Goal: Subscribe to service/newsletter

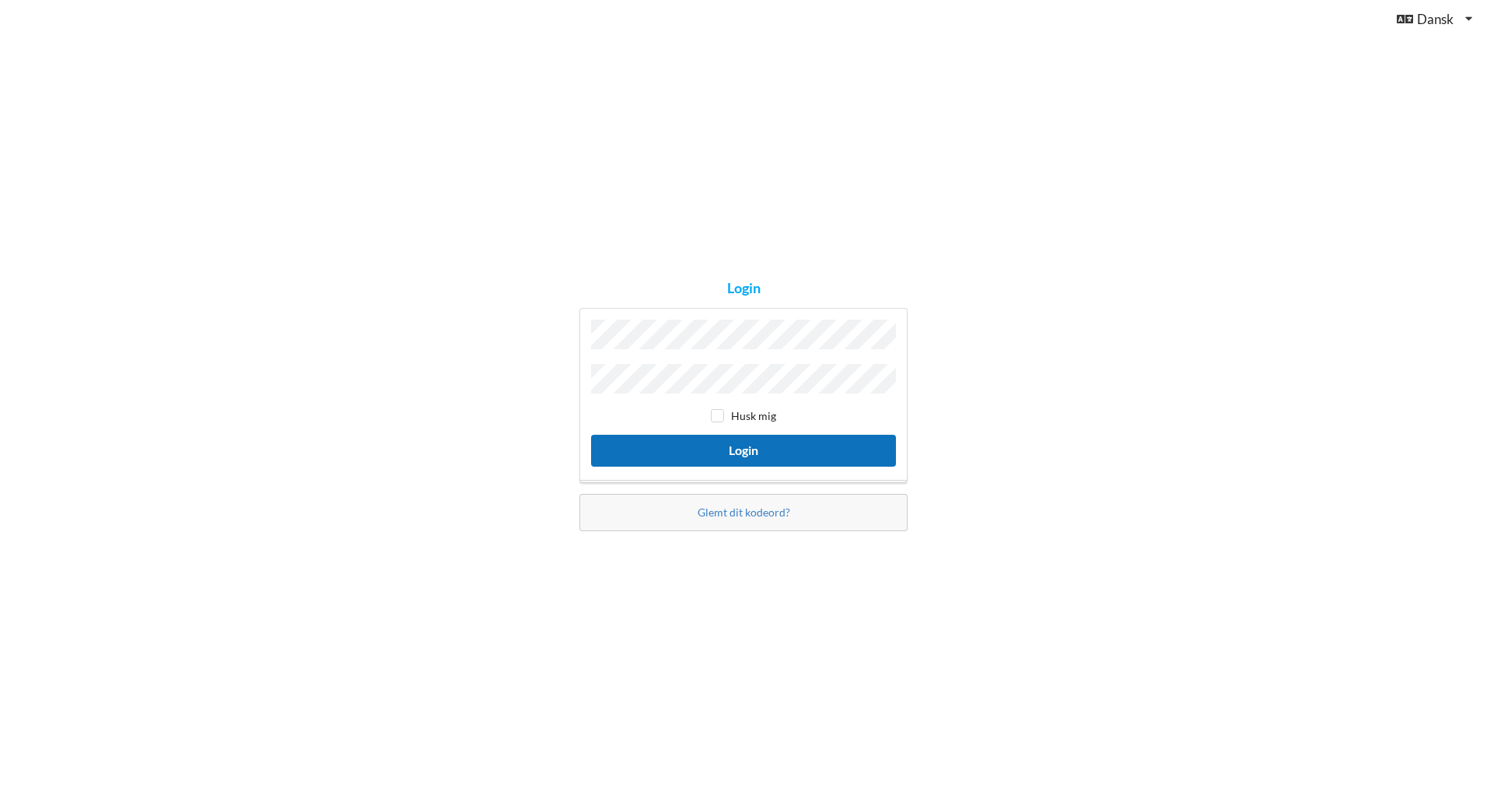
click at [744, 444] on button "Login" at bounding box center [743, 451] width 305 height 32
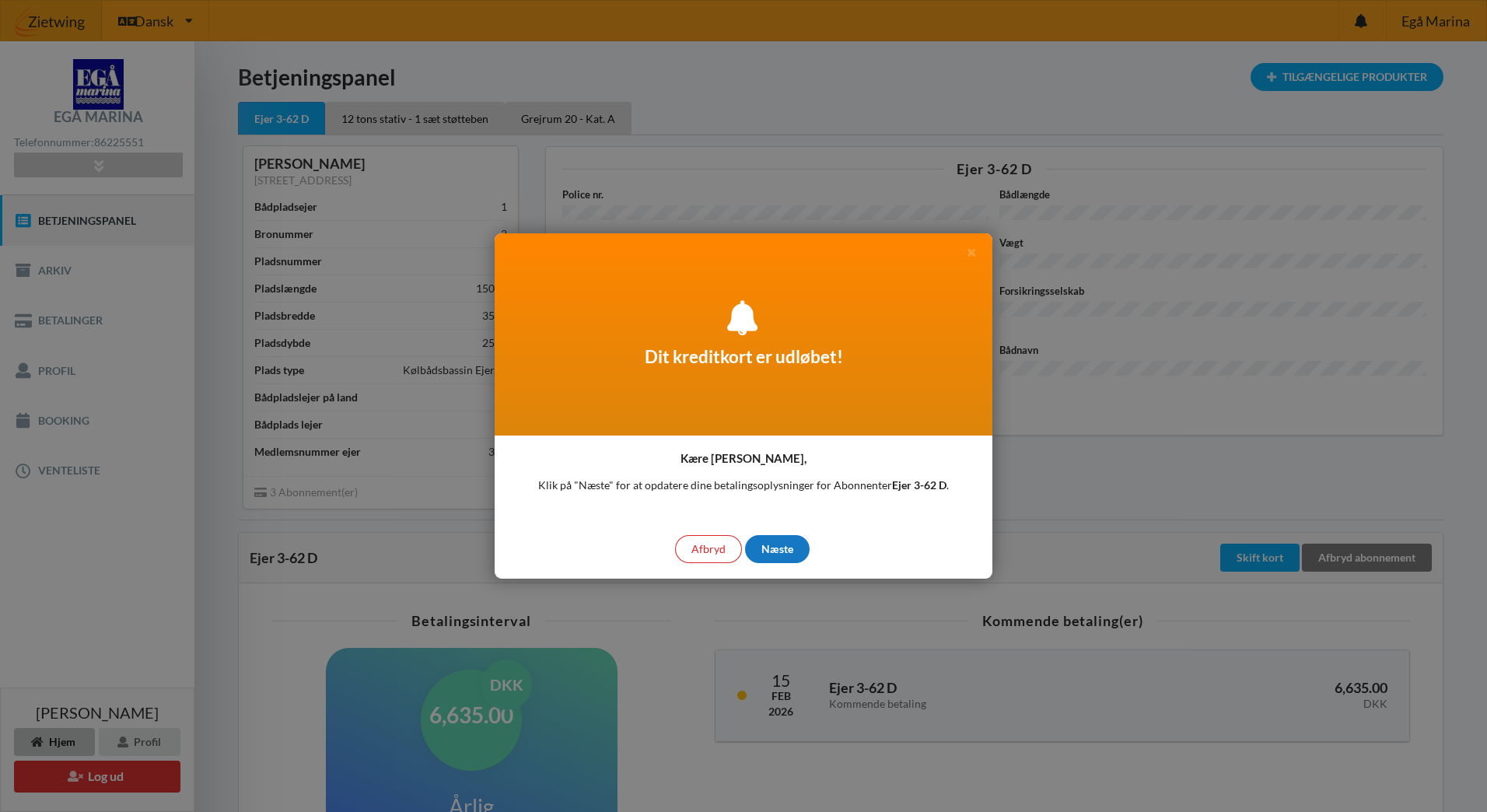
click at [771, 550] on div "Næste" at bounding box center [777, 549] width 65 height 28
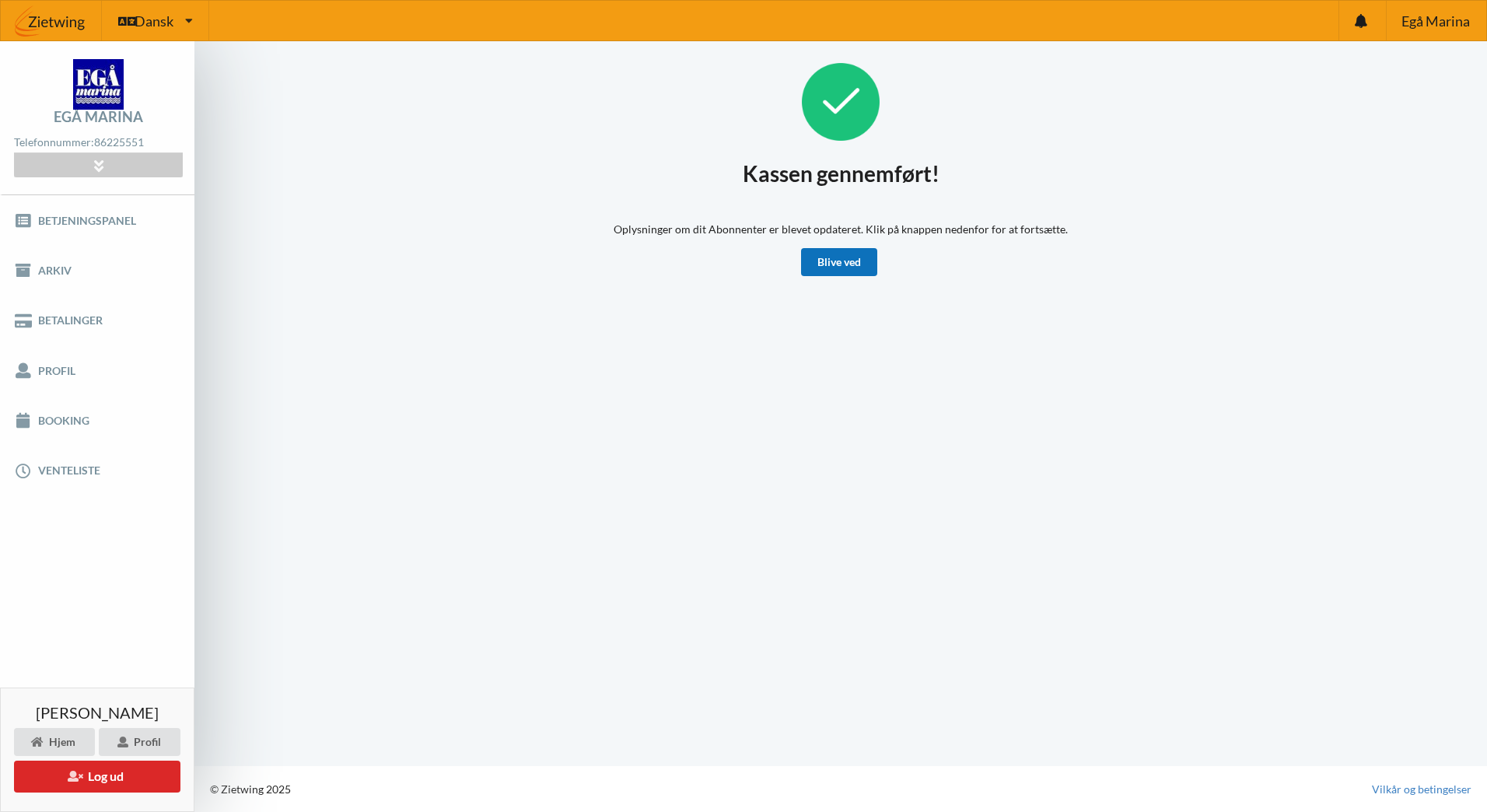
click at [846, 255] on link "Blive ved" at bounding box center [838, 262] width 76 height 28
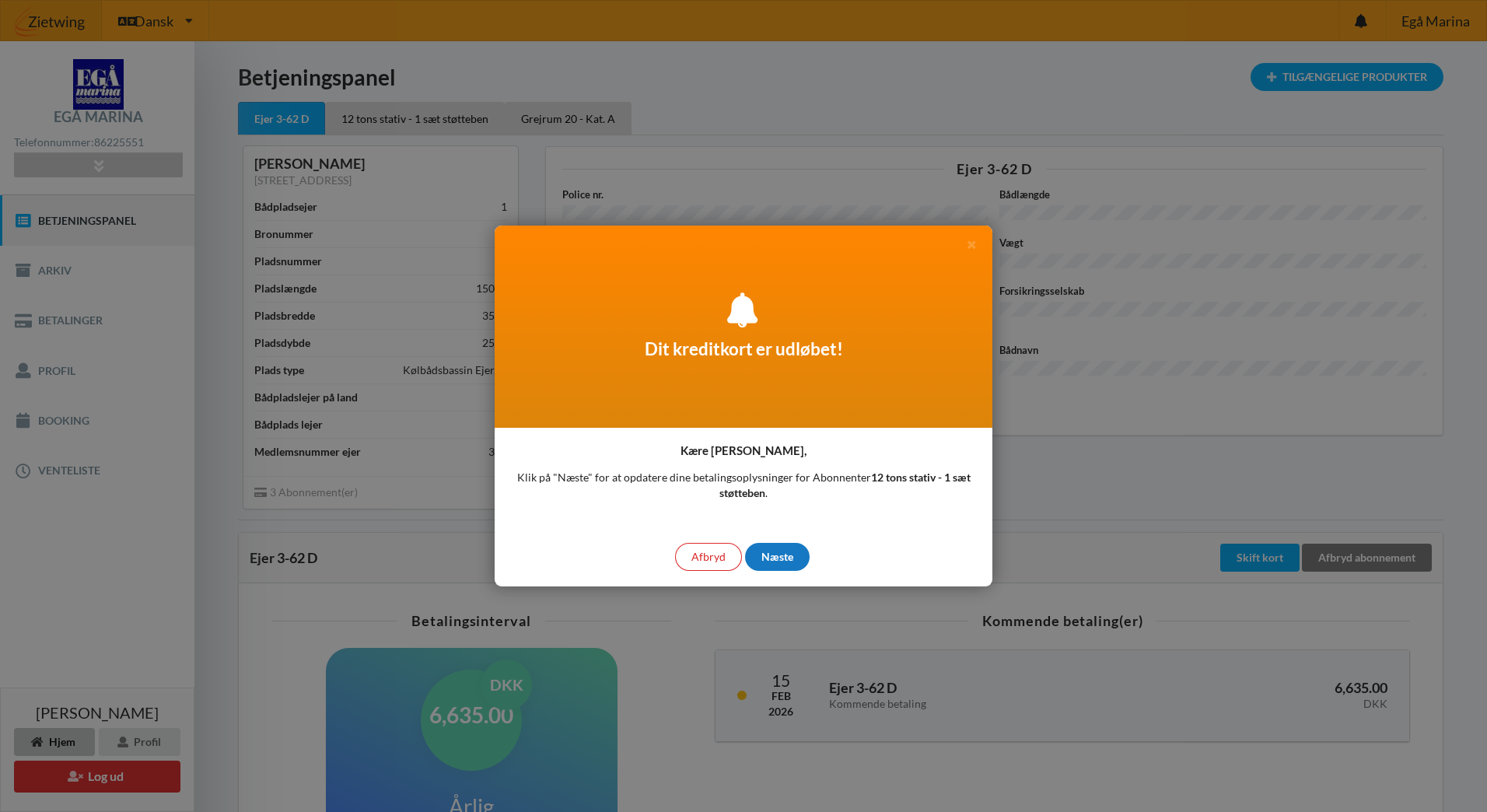
click at [778, 552] on div "Næste" at bounding box center [777, 557] width 65 height 28
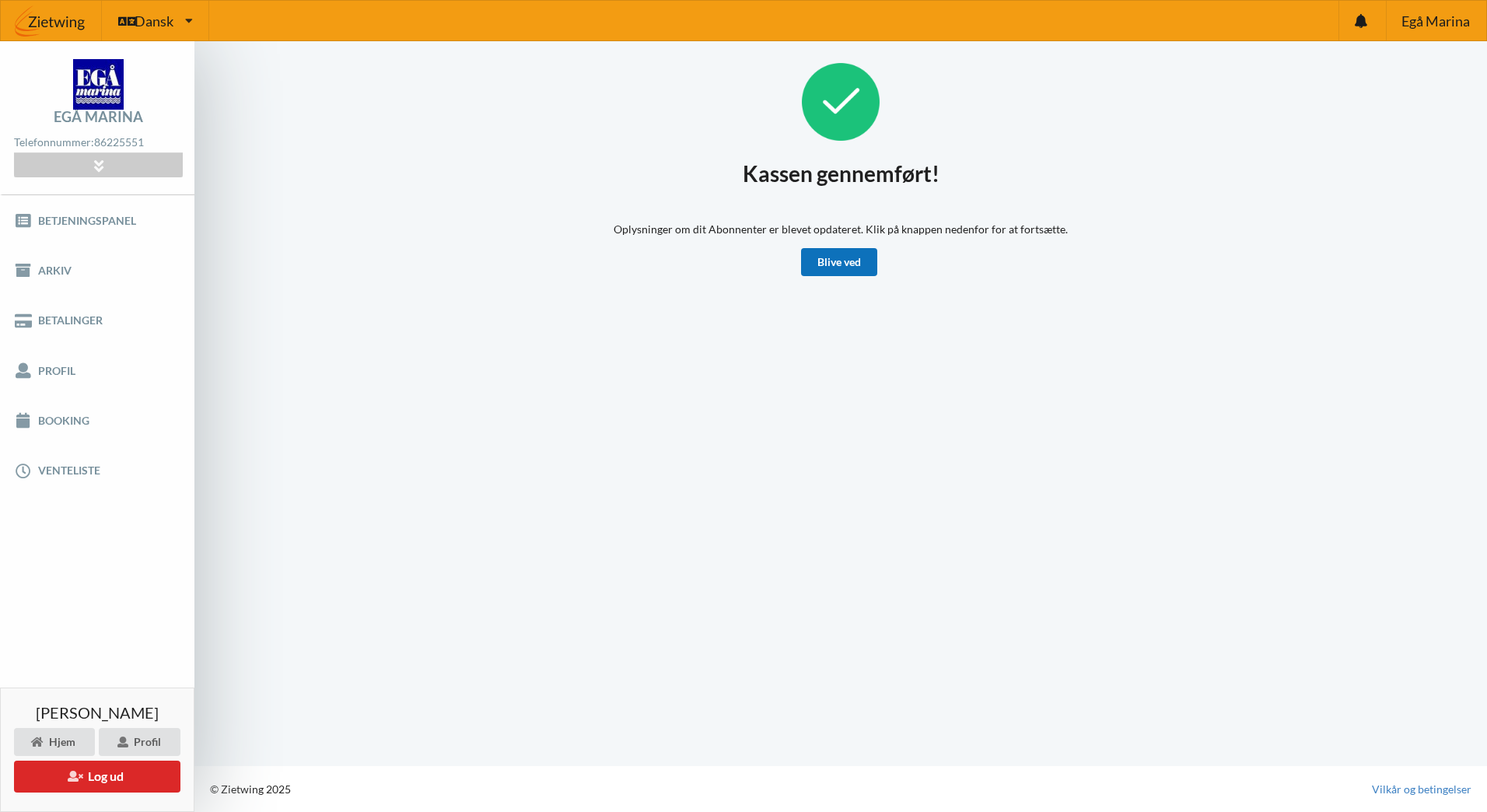
click at [841, 259] on link "Blive ved" at bounding box center [838, 262] width 76 height 28
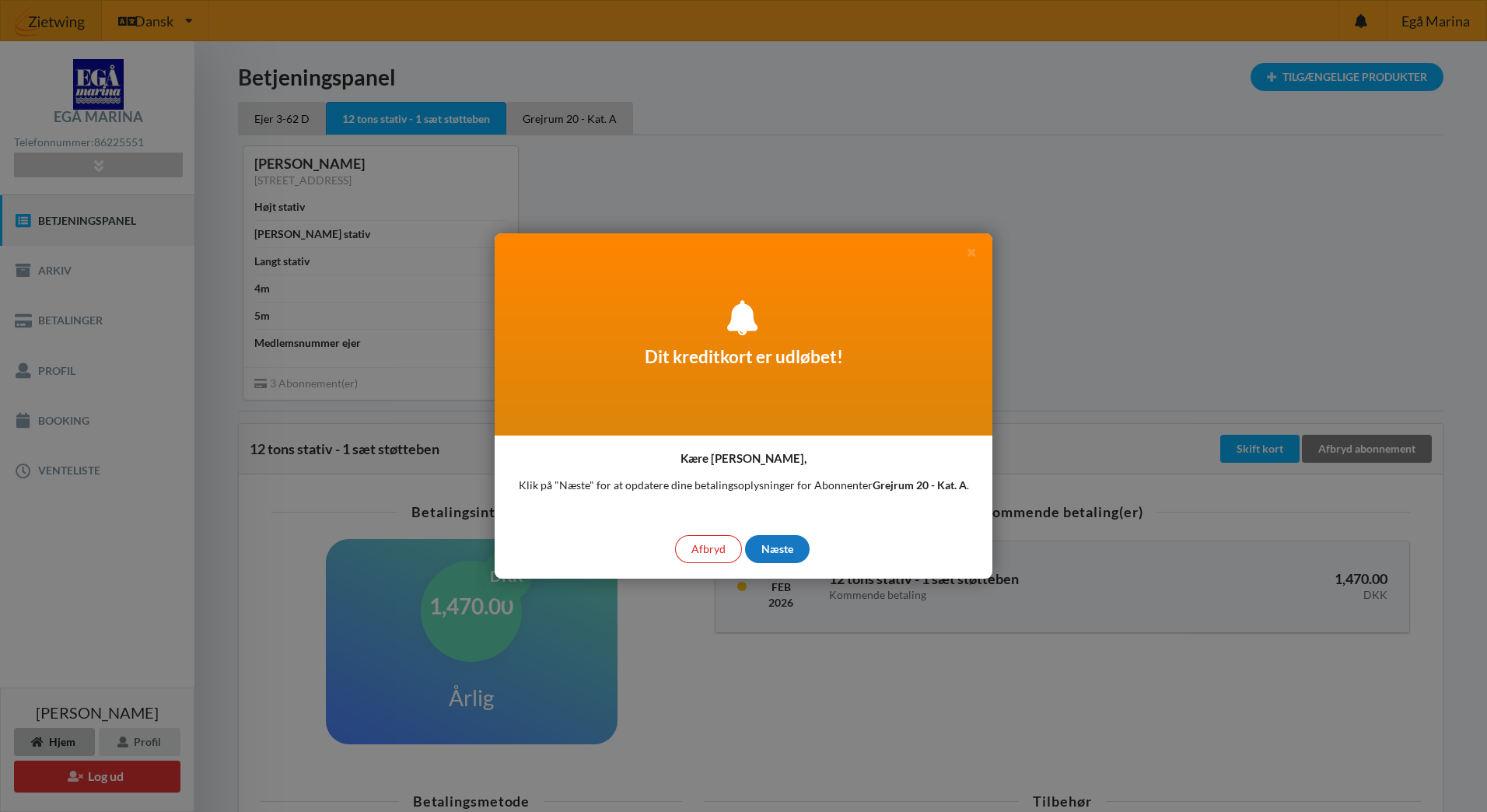
click at [786, 548] on div "Næste" at bounding box center [777, 549] width 65 height 28
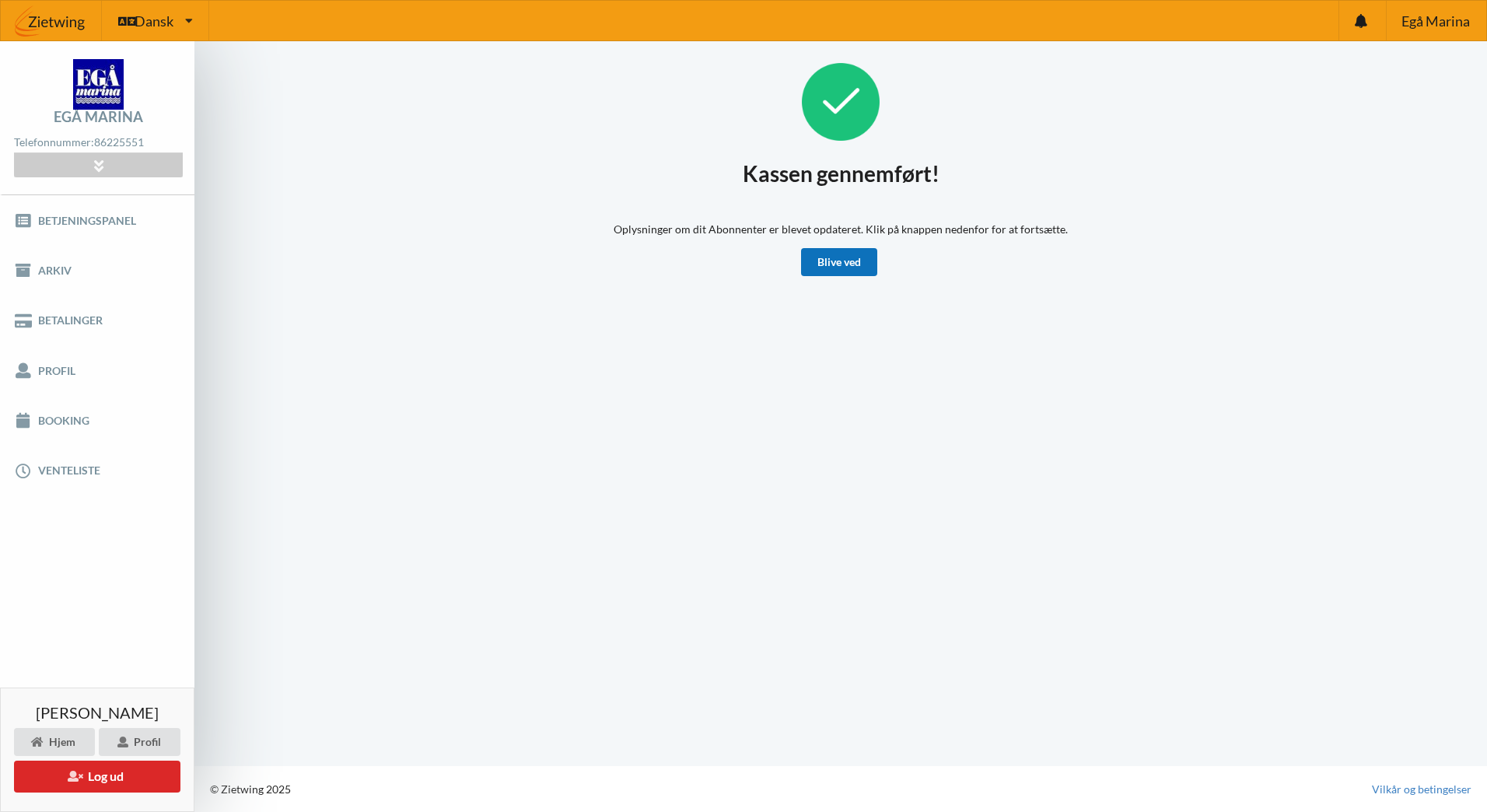
click at [845, 256] on link "Blive ved" at bounding box center [838, 262] width 76 height 28
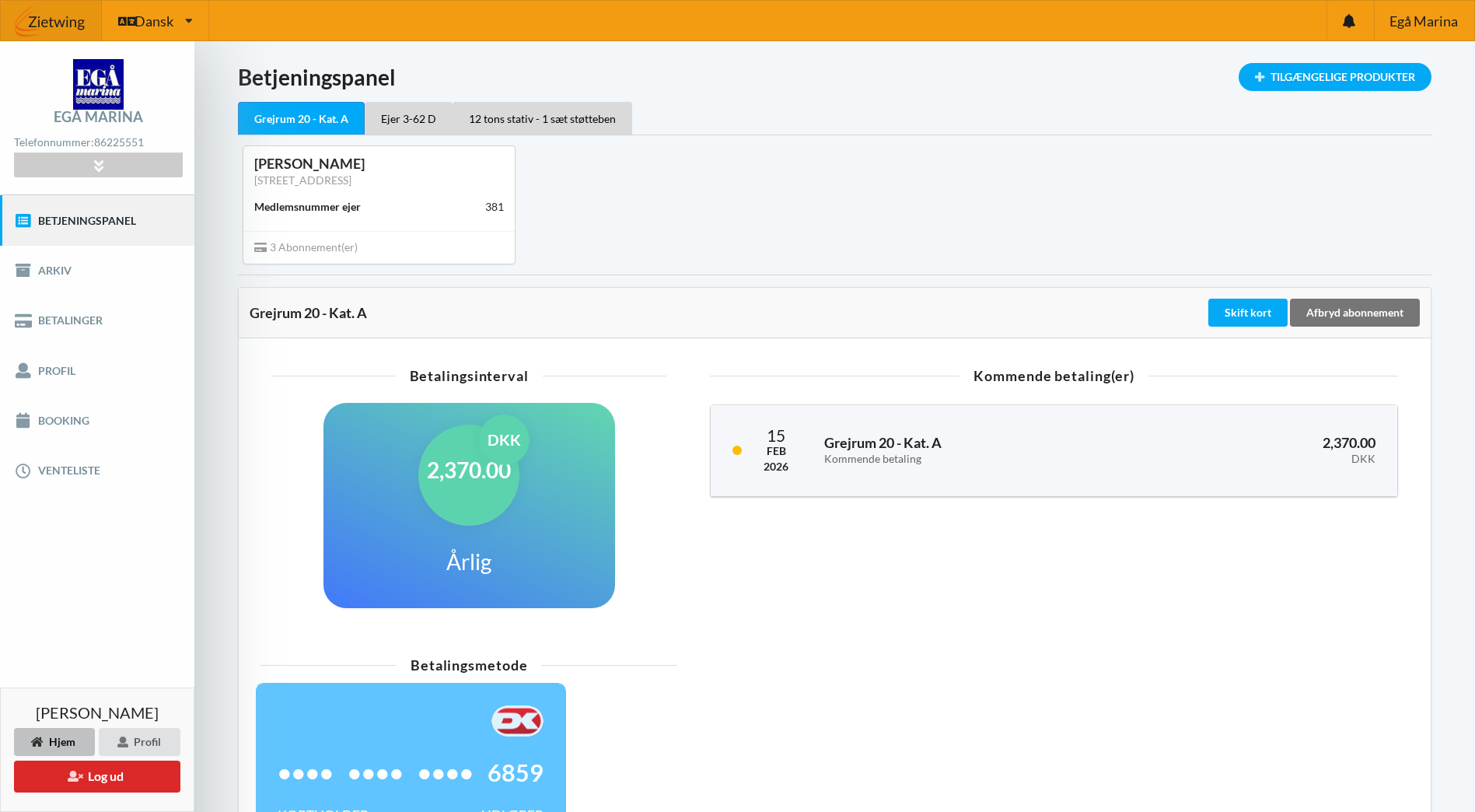
click at [1286, 560] on div "Kommende betaling(er) [DATE] Grejrum 20 - Kat. A Kommende betaling 2,370.00 DKK" at bounding box center [1054, 499] width 732 height 279
click at [398, 117] on div "Ejer 3-62 D" at bounding box center [409, 118] width 88 height 32
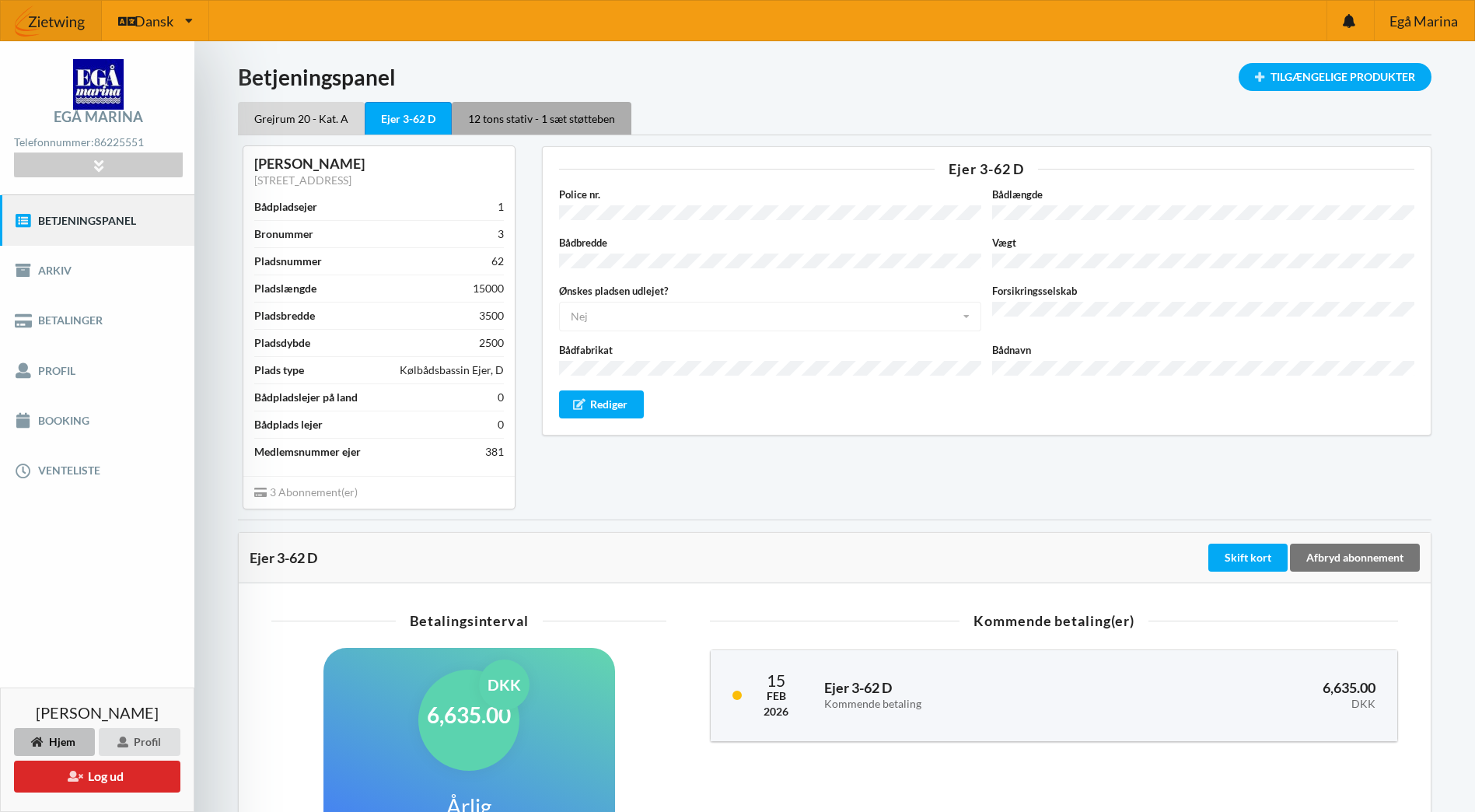
click at [555, 112] on div "12 tons stativ - 1 sæt støtteben" at bounding box center [541, 118] width 180 height 32
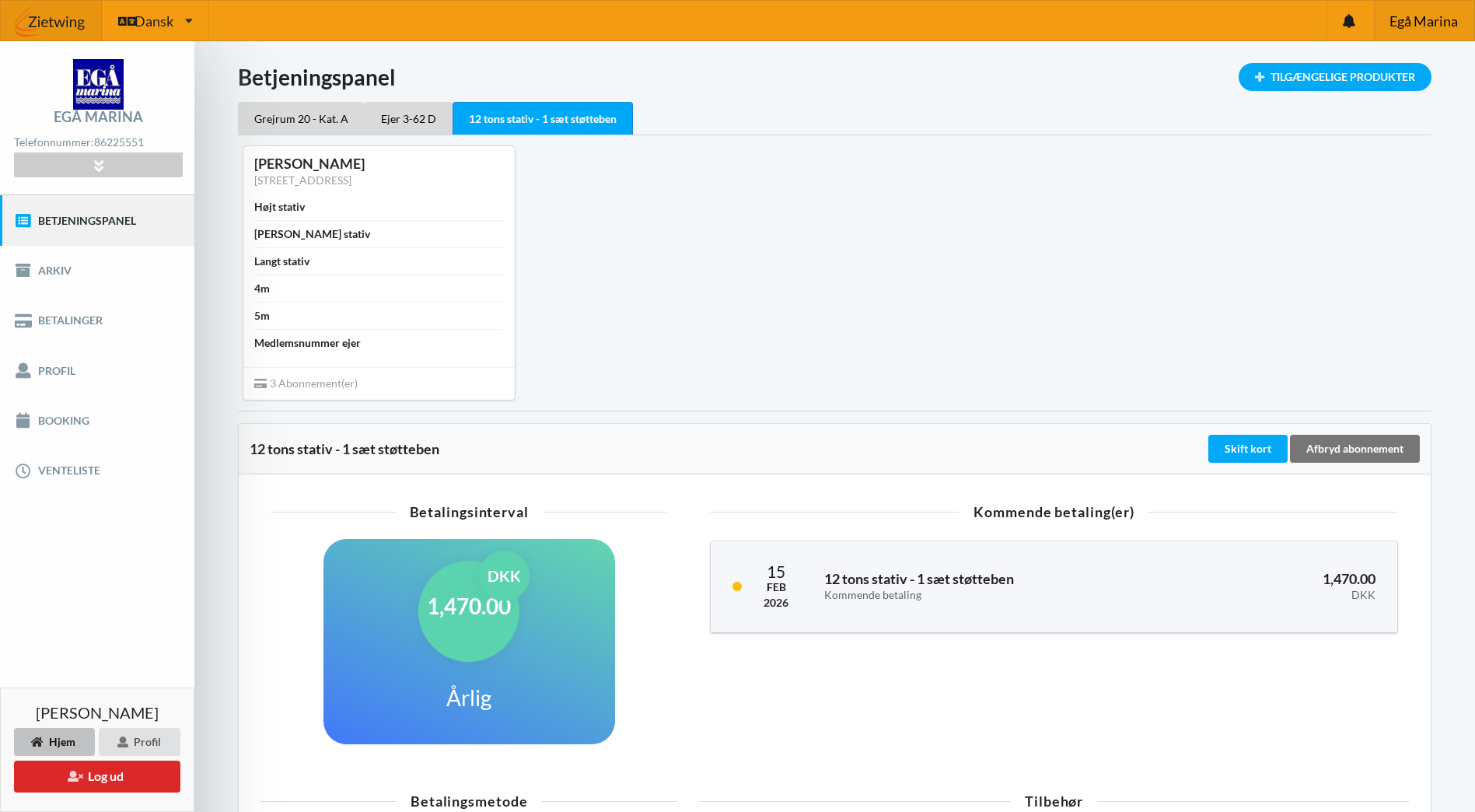
click at [1415, 19] on span "Egå Marina" at bounding box center [1423, 21] width 68 height 14
click at [91, 781] on button "Log ud" at bounding box center [97, 776] width 167 height 32
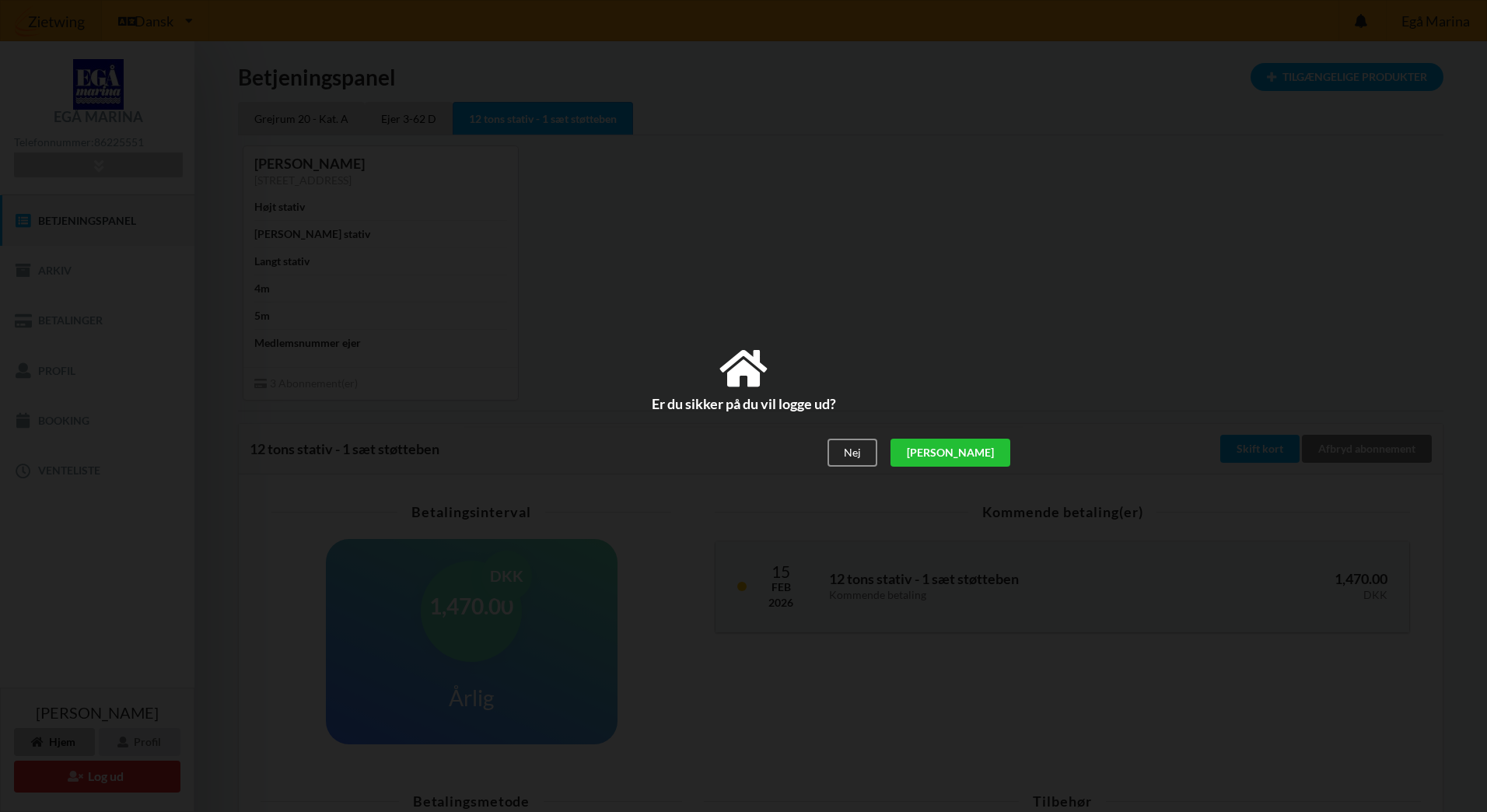
click at [1002, 444] on div "[PERSON_NAME]" at bounding box center [950, 453] width 120 height 28
